Goal: Task Accomplishment & Management: Manage account settings

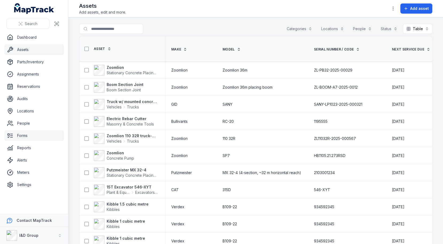
click at [34, 134] on link "Forms" at bounding box center [34, 135] width 60 height 11
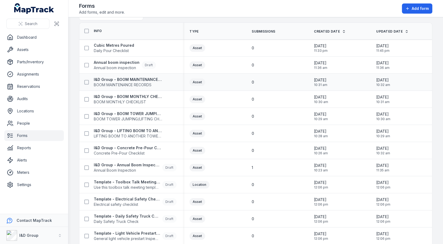
scroll to position [14, 0]
click at [121, 163] on strong "I&D Group - Annual Boom Inspection" at bounding box center [127, 164] width 66 height 5
click at [236, 131] on div "Asset" at bounding box center [214, 133] width 49 height 7
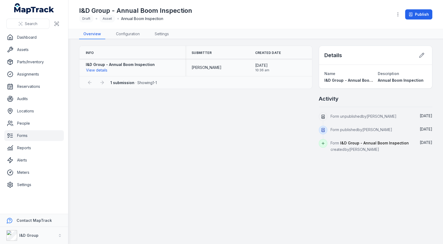
click at [99, 66] on strong "I&D Group - Annual Boom Inspection" at bounding box center [120, 64] width 69 height 5
click at [99, 68] on button "View details" at bounding box center [97, 70] width 22 height 6
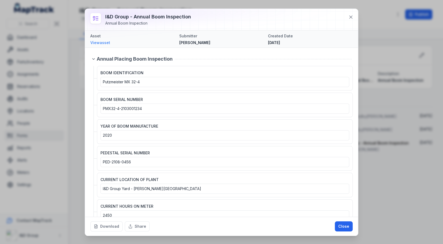
click at [103, 43] on link "View asset" at bounding box center [132, 42] width 85 height 5
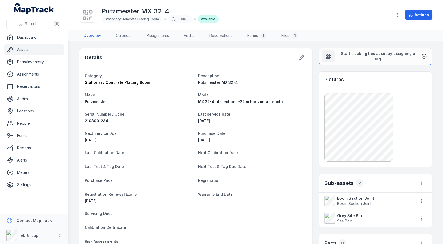
click at [137, 21] on div "Stationary Concrete Placing Boom" at bounding box center [132, 19] width 61 height 7
click at [137, 19] on span "Stationary Concrete Placing Boom" at bounding box center [132, 19] width 54 height 4
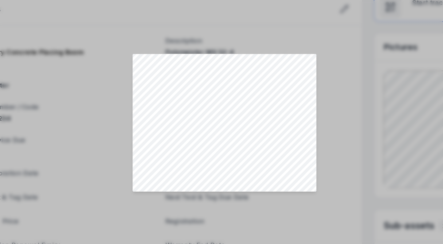
click at [303, 125] on div at bounding box center [221, 123] width 443 height 212
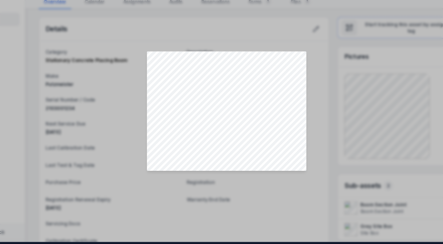
click at [334, 113] on div at bounding box center [221, 123] width 443 height 212
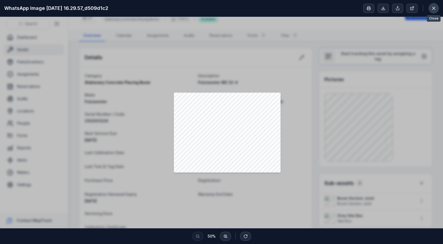
click at [437, 10] on button at bounding box center [434, 8] width 10 height 10
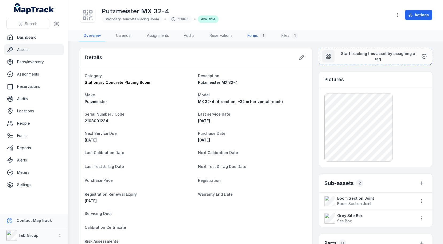
click at [252, 37] on link "Forms 1" at bounding box center [257, 35] width 28 height 11
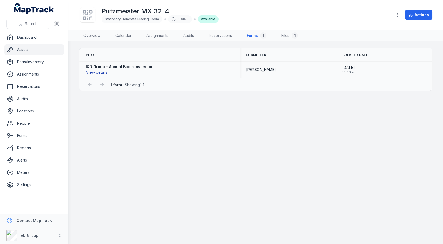
click at [103, 73] on button "View details" at bounding box center [97, 73] width 22 height 6
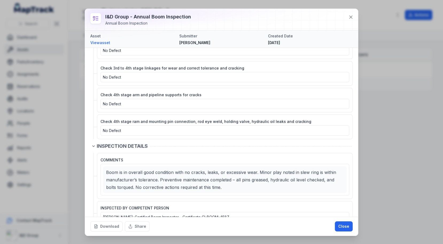
scroll to position [830, 0]
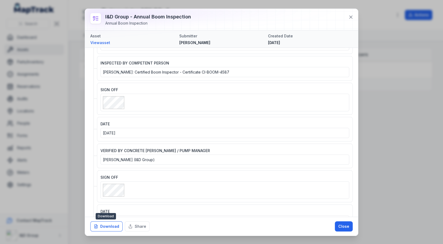
click at [113, 227] on button "Download" at bounding box center [106, 227] width 32 height 10
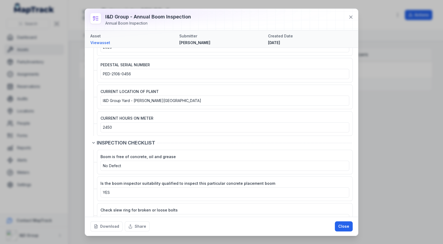
scroll to position [0, 0]
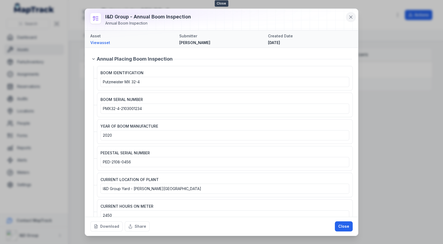
click at [353, 18] on icon at bounding box center [350, 16] width 5 height 5
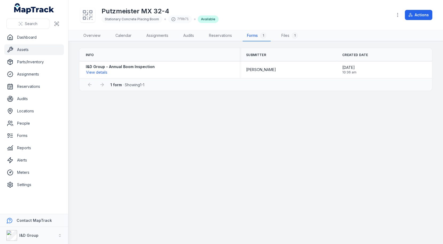
click at [18, 47] on link "Assets" at bounding box center [34, 49] width 60 height 11
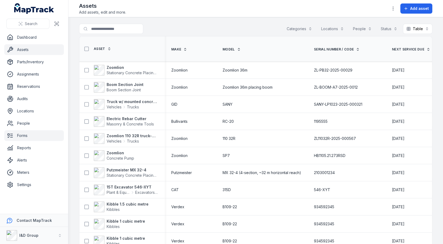
click at [24, 136] on link "Forms" at bounding box center [34, 135] width 60 height 11
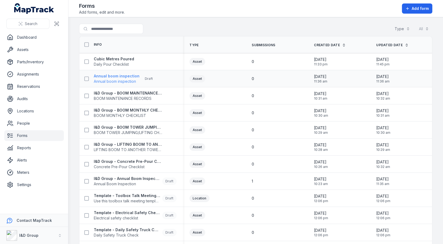
click at [122, 80] on span "Annual boom inspection" at bounding box center [117, 81] width 46 height 5
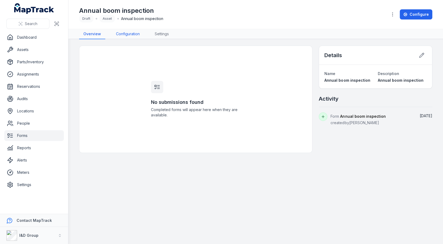
click at [122, 32] on link "Configuration" at bounding box center [128, 34] width 32 height 10
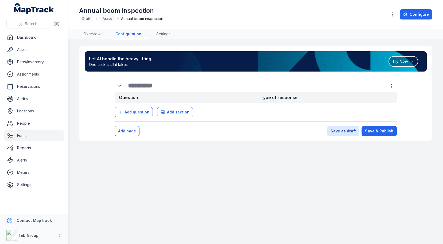
click at [147, 91] on div at bounding box center [256, 85] width 257 height 13
click at [152, 87] on input "text" at bounding box center [253, 85] width 250 height 9
click at [30, 138] on link "Forms" at bounding box center [34, 135] width 60 height 11
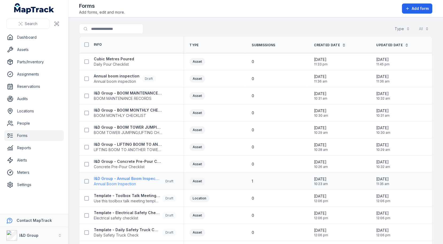
click at [132, 183] on span "Annual Boom Inspection" at bounding box center [127, 184] width 66 height 5
click at [101, 59] on strong "Cubic Metres Poured" at bounding box center [114, 58] width 40 height 5
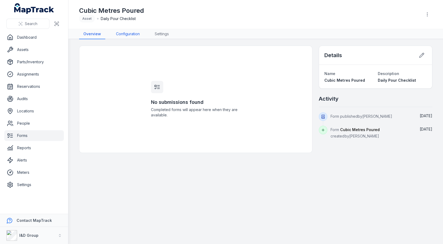
click at [129, 29] on link "Configuration" at bounding box center [128, 34] width 32 height 10
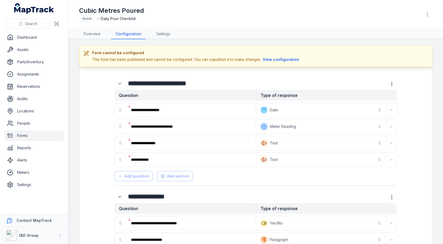
click at [433, 13] on header "Toggle Navigation Cubic Metres Poured Asset Daily Pour Checklist" at bounding box center [255, 14] width 375 height 29
click at [430, 13] on button "button" at bounding box center [427, 14] width 10 height 10
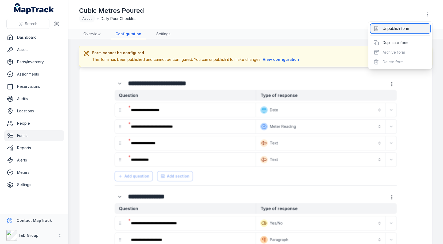
click at [403, 29] on div "Unpublish form" at bounding box center [401, 29] width 60 height 10
